Goal: Find specific page/section: Find specific page/section

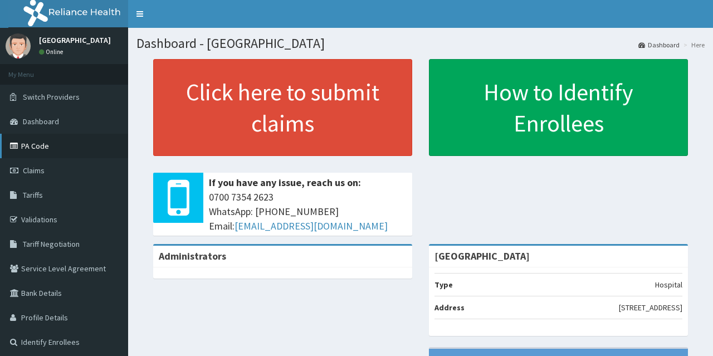
click at [35, 150] on link "PA Code" at bounding box center [64, 146] width 128 height 25
click at [87, 147] on link "PA Code" at bounding box center [64, 146] width 128 height 25
click at [50, 226] on link "Validations" at bounding box center [64, 219] width 128 height 25
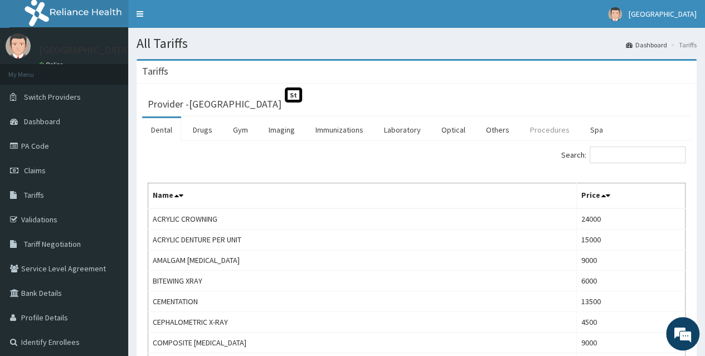
click at [536, 135] on link "Procedures" at bounding box center [549, 129] width 57 height 23
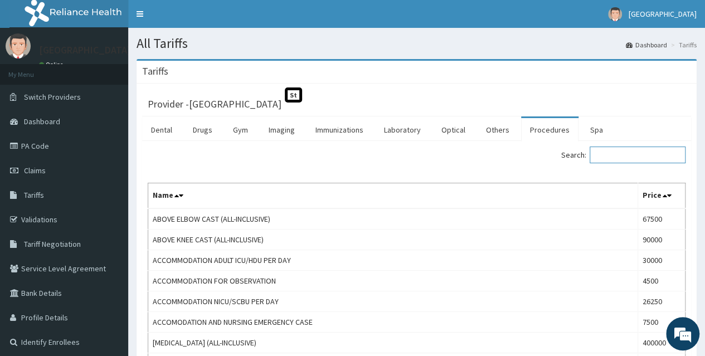
click at [672, 154] on input "Search:" at bounding box center [638, 155] width 96 height 17
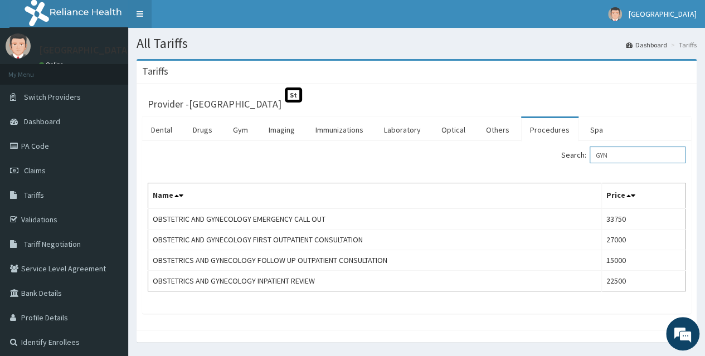
type input "GYN"
click at [48, 145] on link "PA Code" at bounding box center [64, 146] width 128 height 25
